Goal: Information Seeking & Learning: Learn about a topic

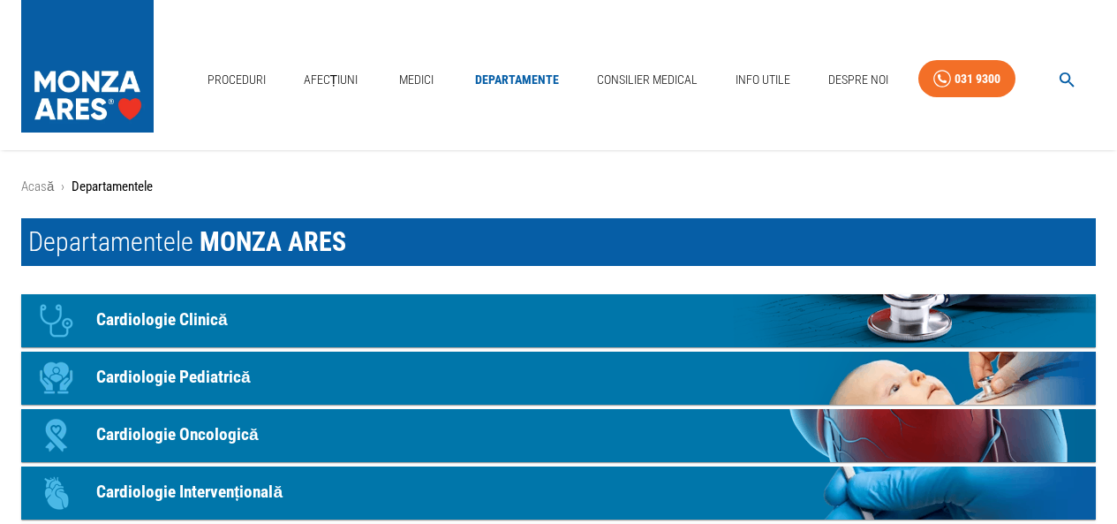
scroll to position [88, 0]
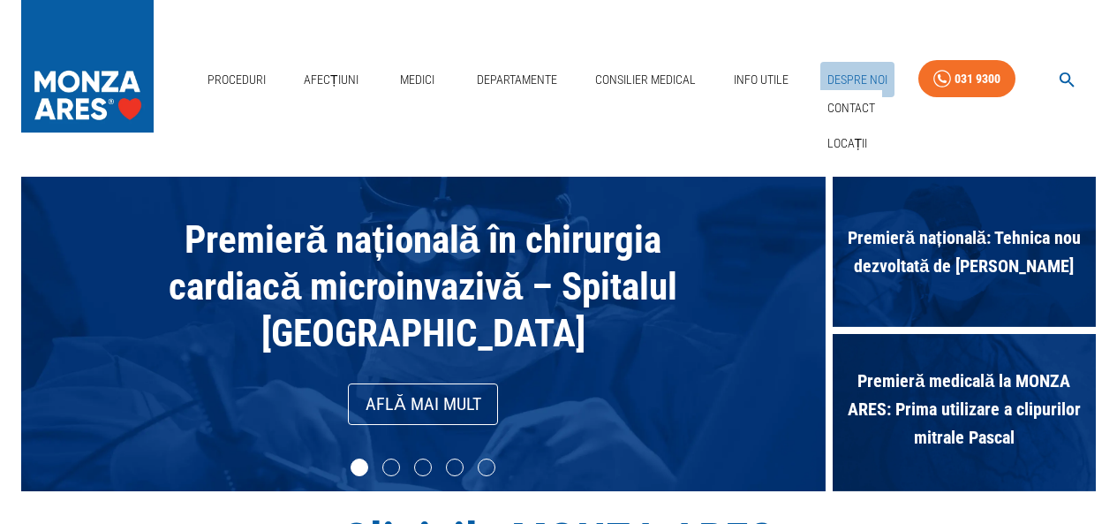
click at [872, 76] on link "Despre Noi" at bounding box center [858, 80] width 74 height 36
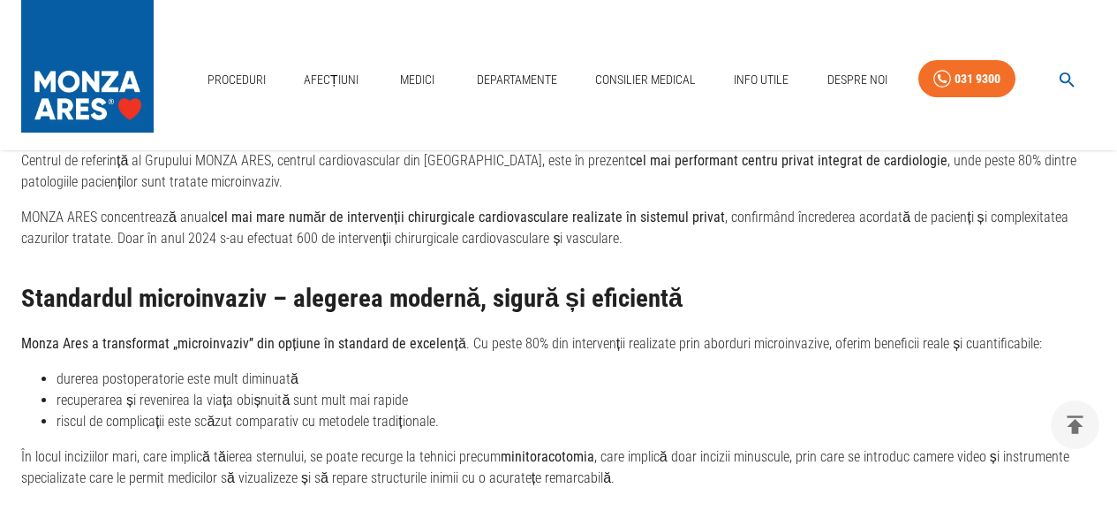
scroll to position [3053, 0]
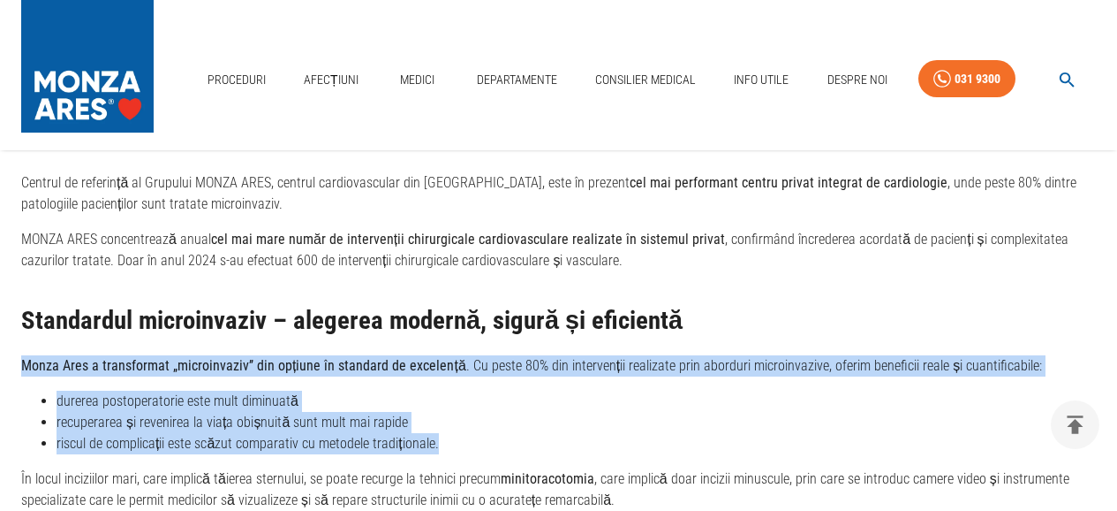
drag, startPoint x: 22, startPoint y: 328, endPoint x: 472, endPoint y: 401, distance: 455.5
copy div "Monza Ares a transformat „microinvaziv’’ din opțiune în standard de excelență .…"
